Goal: Information Seeking & Learning: Check status

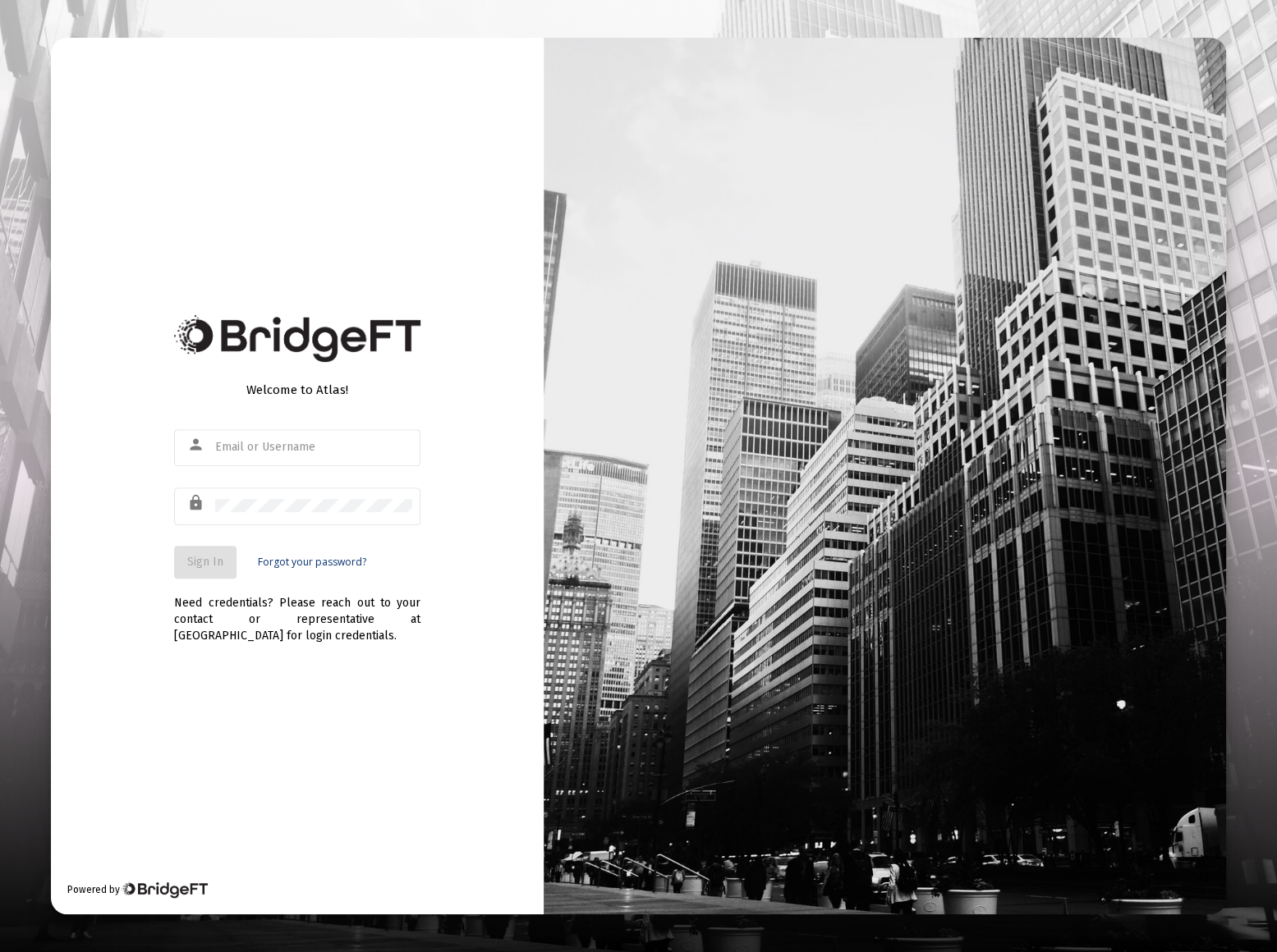
type input "[EMAIL_ADDRESS][DOMAIN_NAME]"
click at [195, 572] on button "Sign In" at bounding box center [205, 562] width 62 height 33
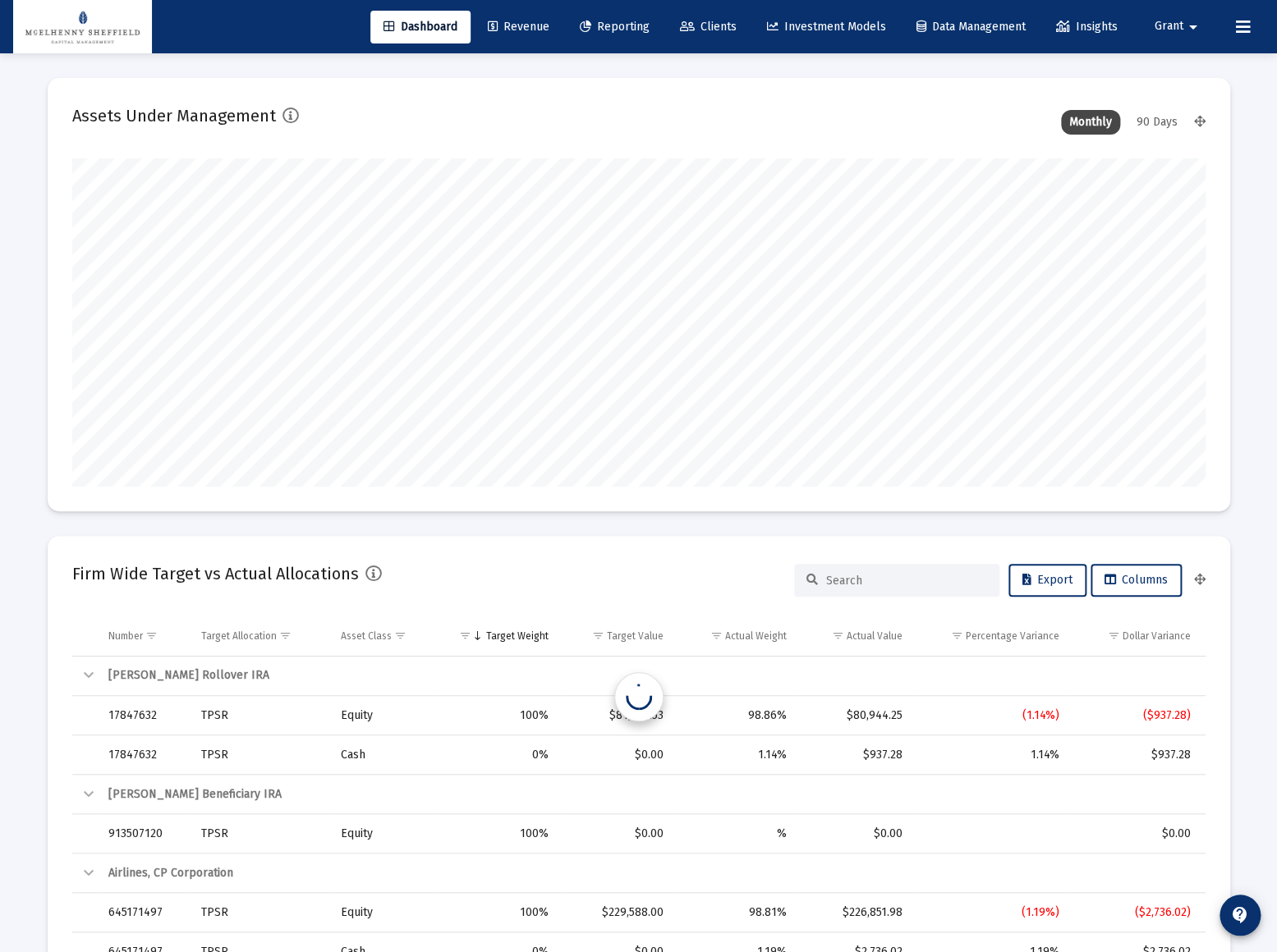
type input "[DATE]"
click at [589, 21] on span "Reporting" at bounding box center [603, 27] width 70 height 14
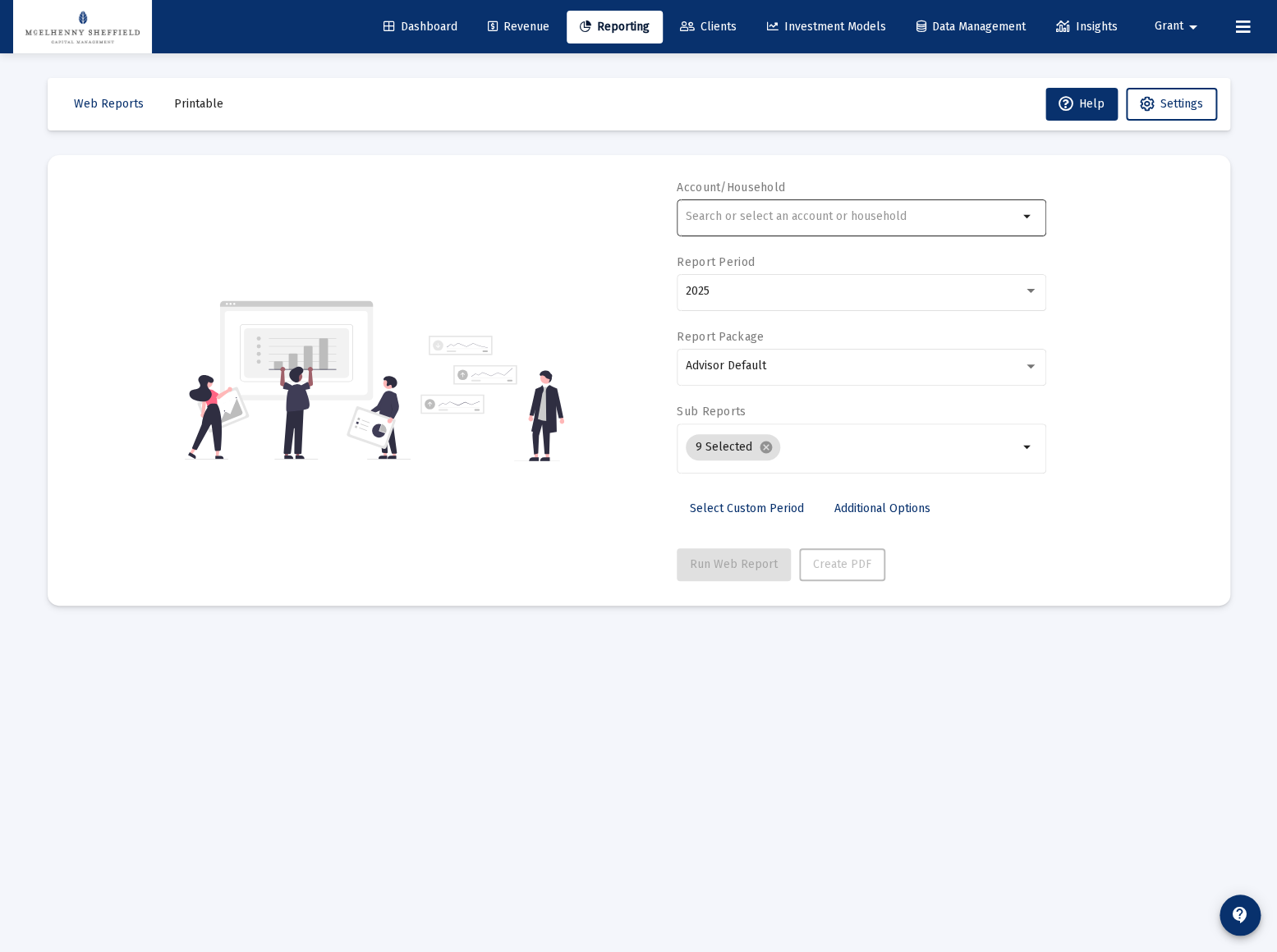
click at [790, 227] on div at bounding box center [852, 216] width 332 height 40
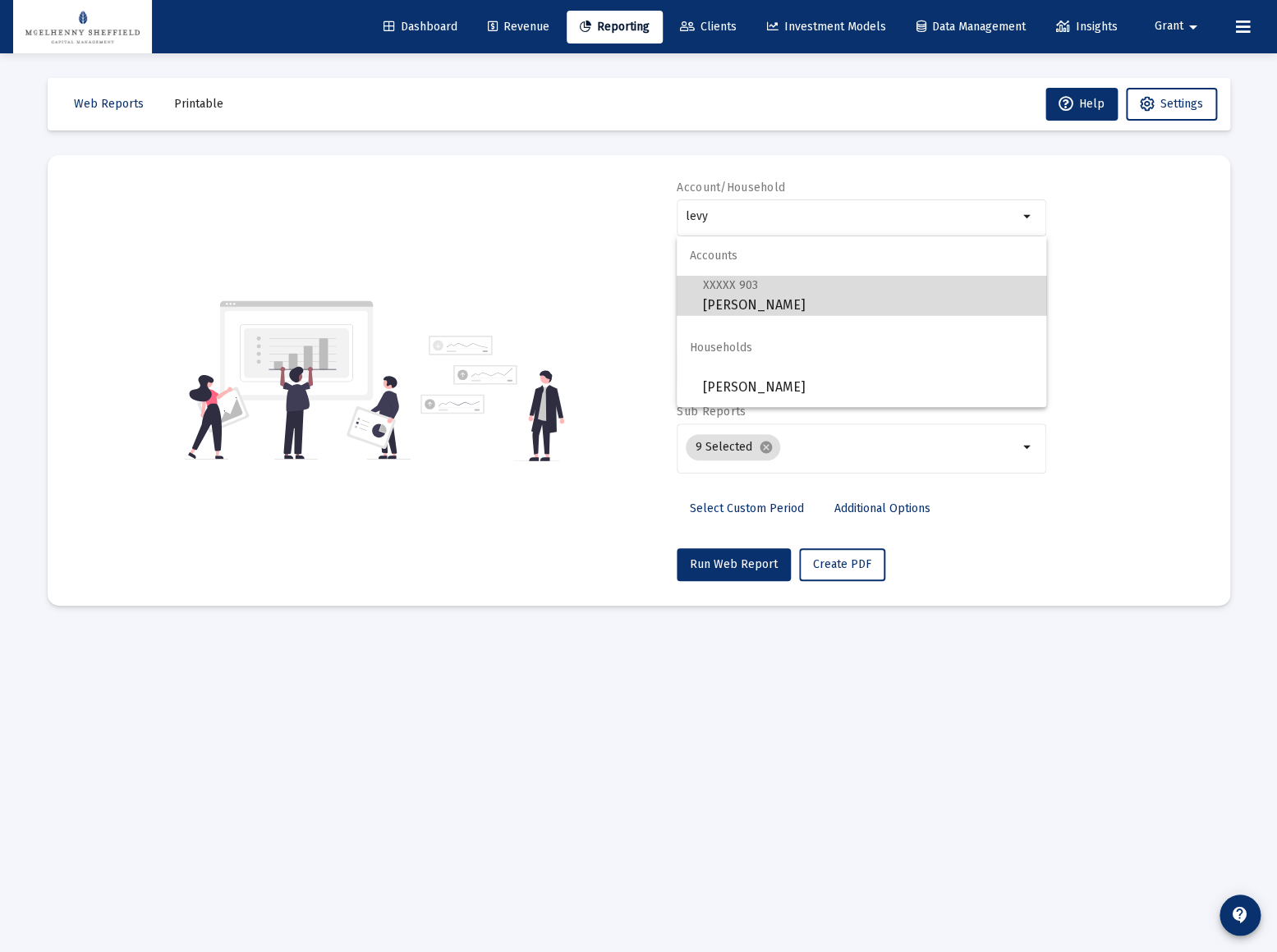
click at [802, 302] on span "XXXXX 903 [PERSON_NAME]" at bounding box center [868, 295] width 331 height 40
type input "[PERSON_NAME]"
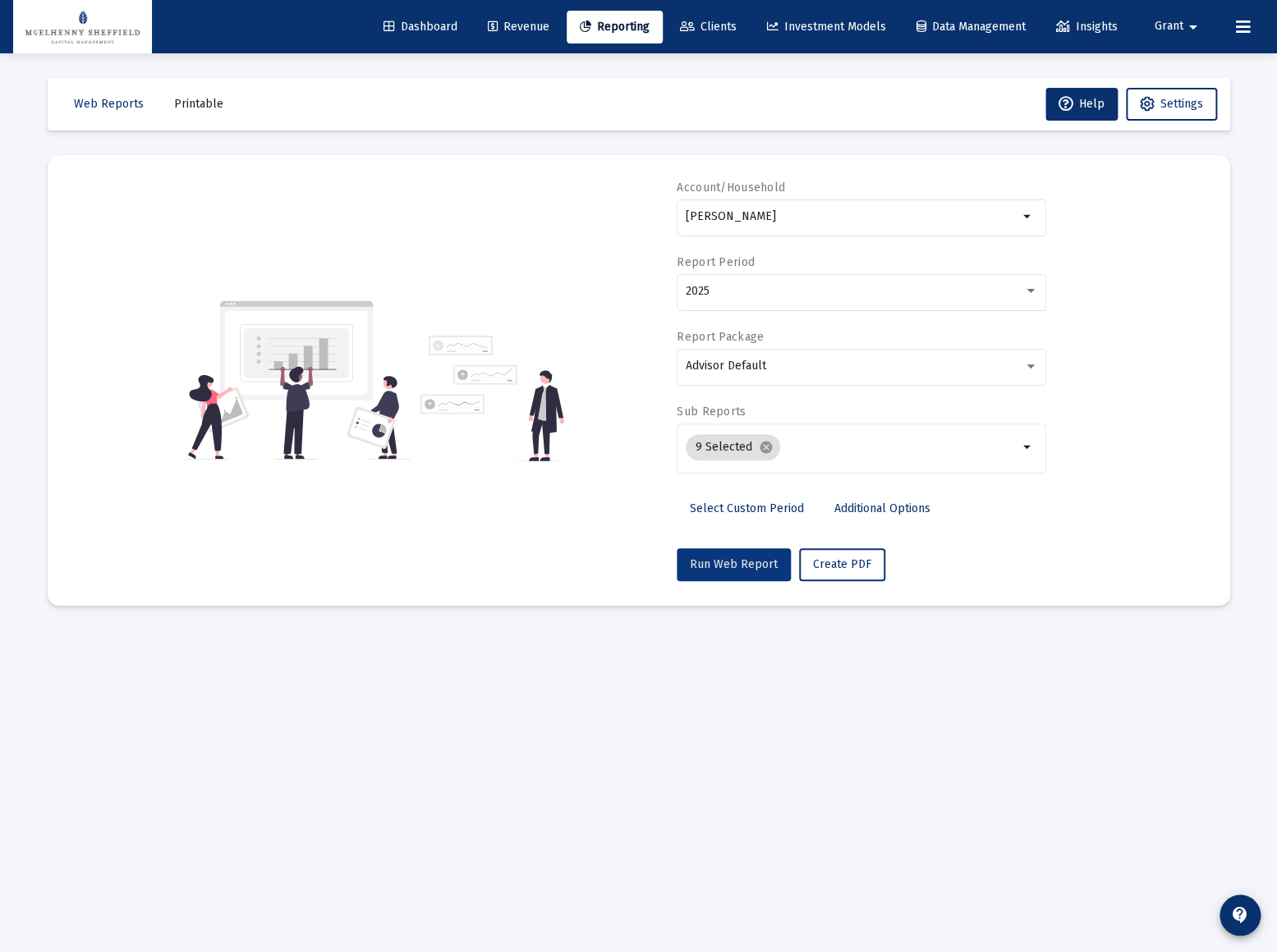
click at [744, 565] on span "Run Web Report" at bounding box center [734, 564] width 88 height 14
select select "View all"
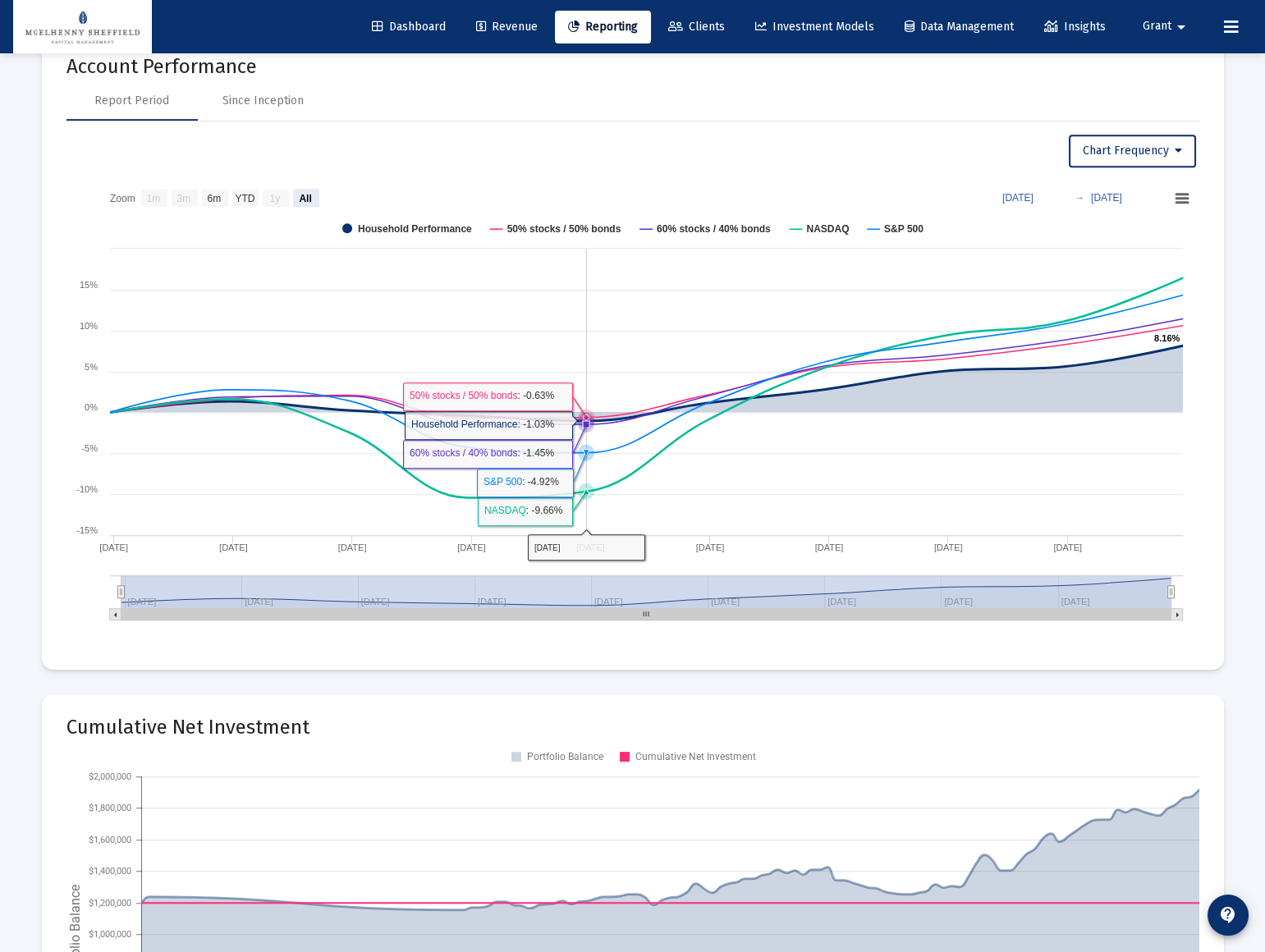
scroll to position [1789, 0]
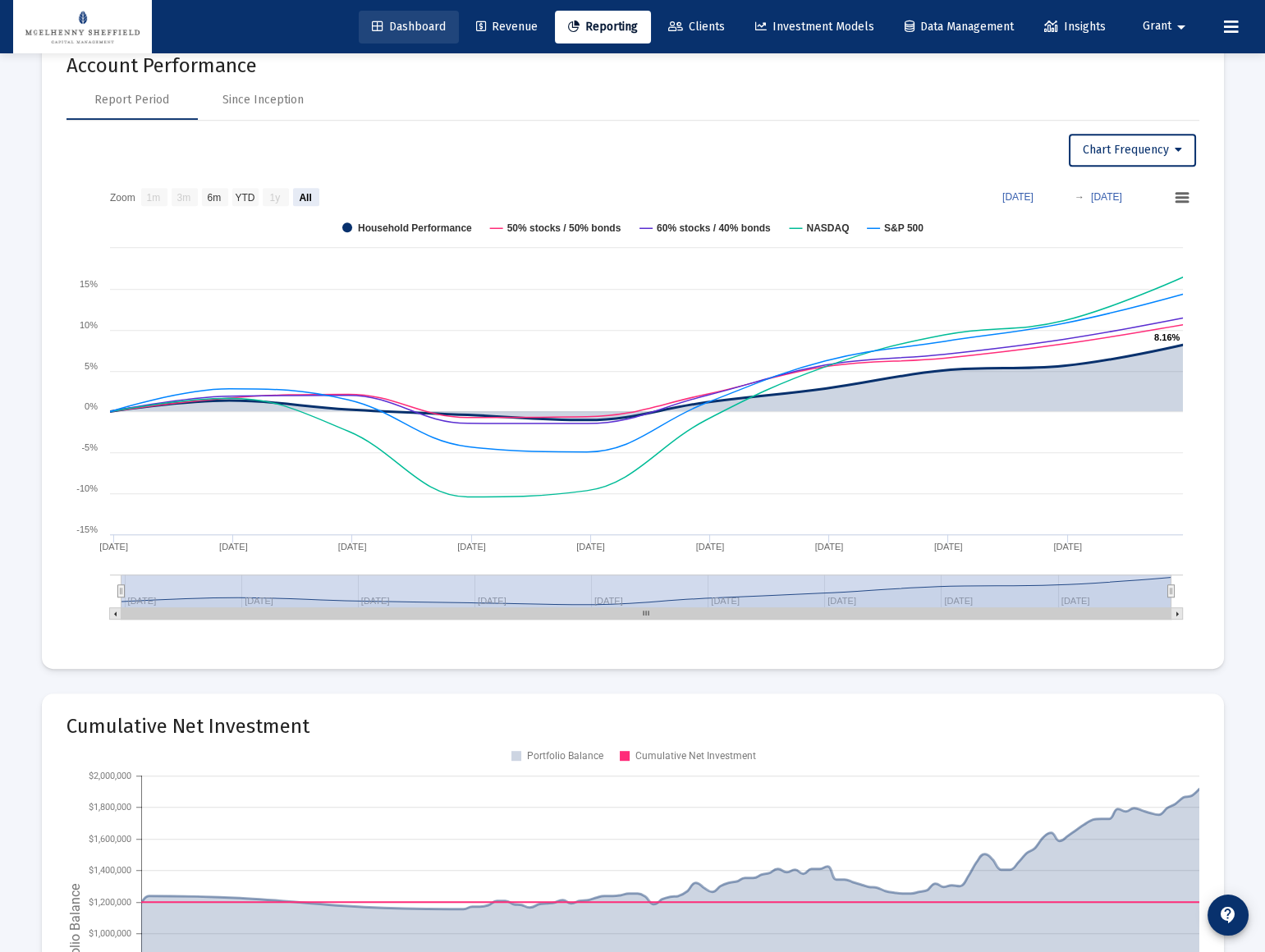
click at [377, 32] on span "Dashboard" at bounding box center [408, 27] width 74 height 14
